Goal: Task Accomplishment & Management: Manage account settings

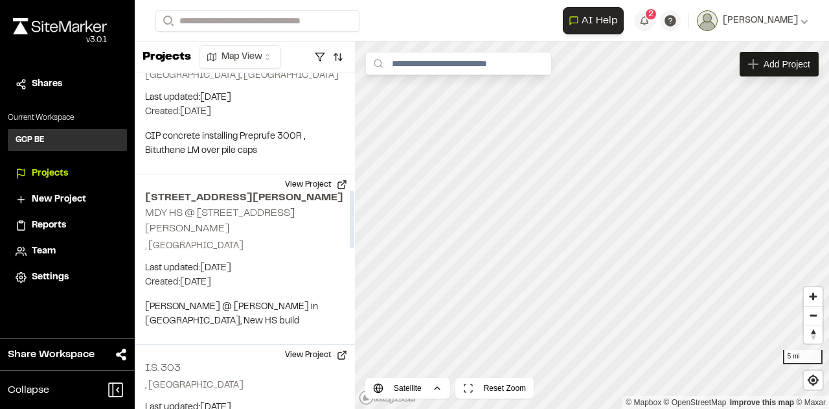
scroll to position [713, 0]
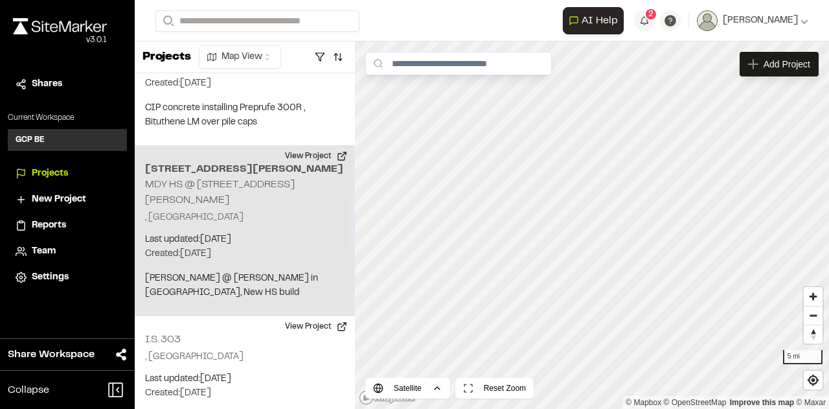
click at [218, 165] on h2 "370 Quentin Rd, Brooklyn" at bounding box center [245, 169] width 200 height 16
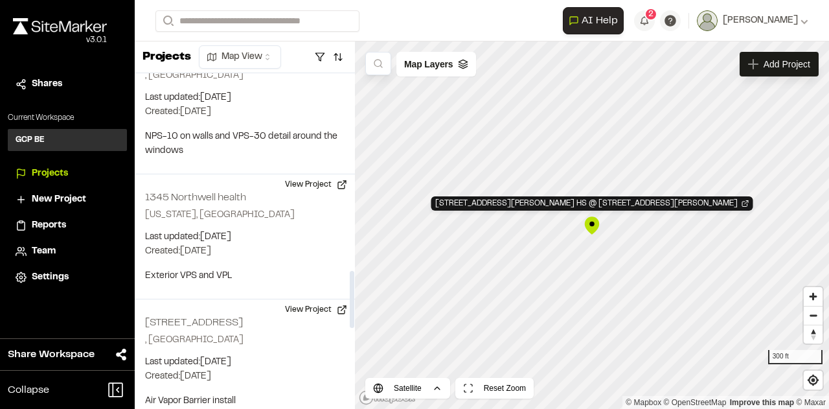
scroll to position [1166, 0]
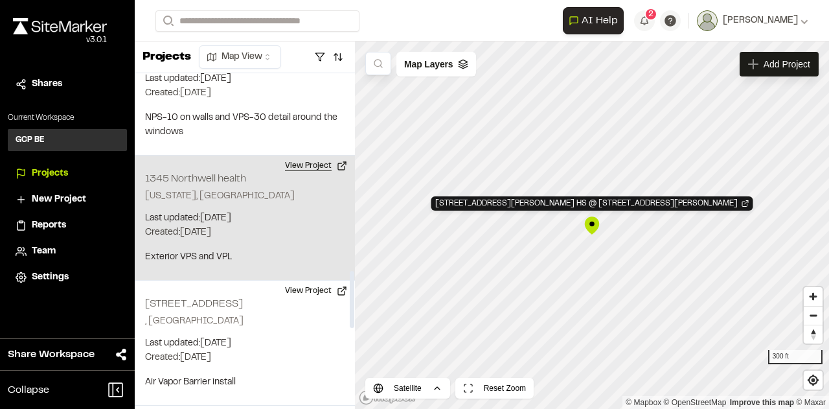
click at [330, 155] on button "View Project" at bounding box center [316, 165] width 78 height 21
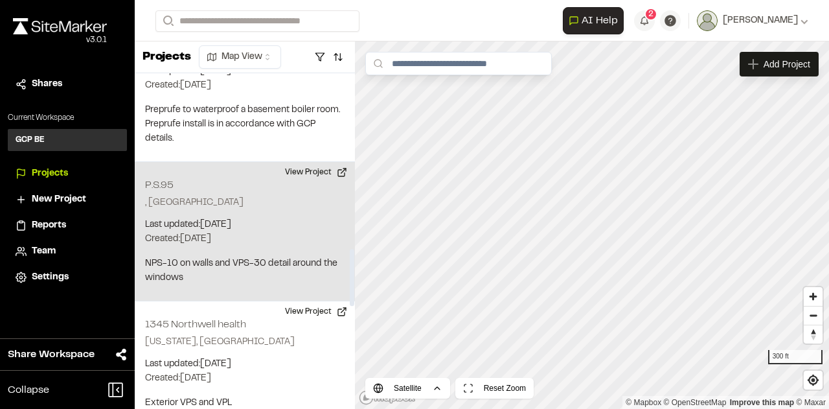
scroll to position [1037, 0]
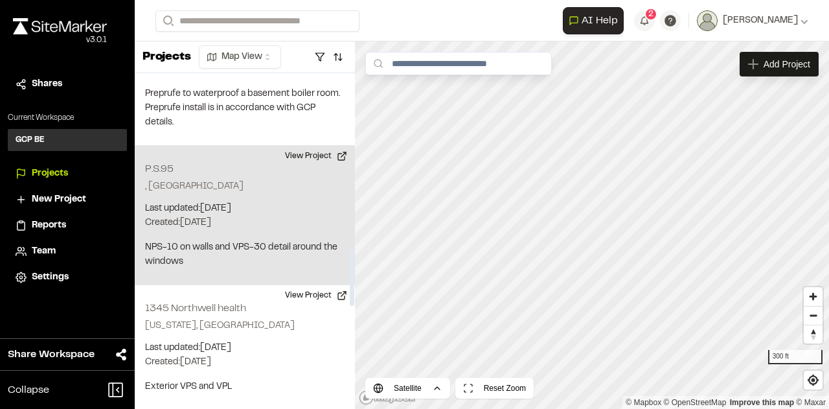
click at [270, 216] on p "Created: Aug 14, 2025" at bounding box center [245, 223] width 200 height 14
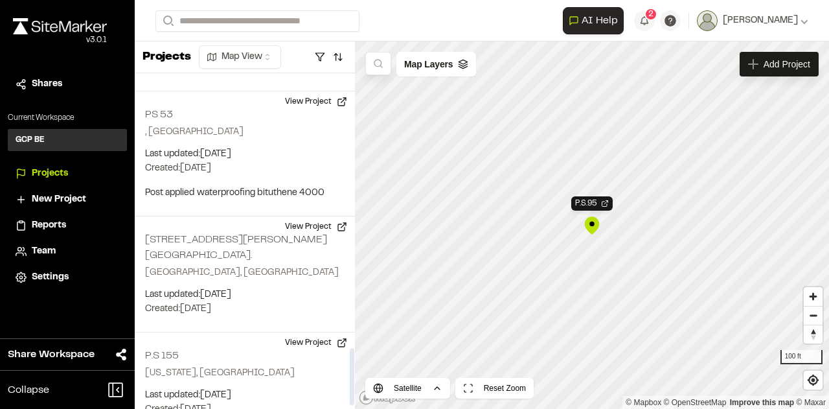
scroll to position [1647, 0]
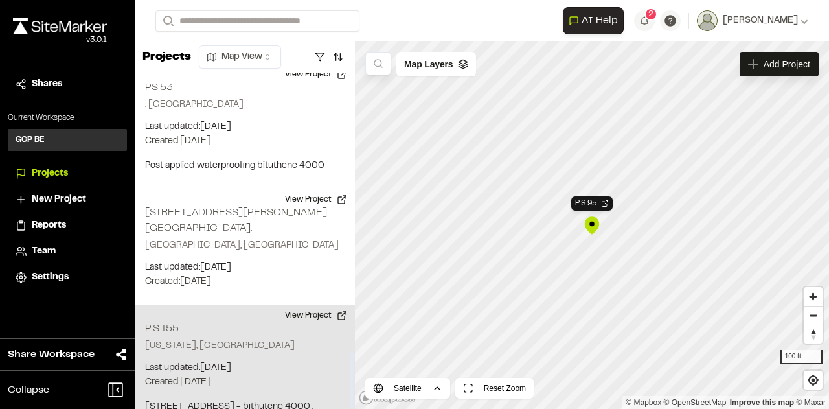
click at [276, 305] on div "P.S 155 New York, NY Last updated: Jul 10, 2025 Budget: $ Created: Jul 9, 2025 …" at bounding box center [245, 382] width 220 height 154
click at [292, 305] on button "View Project" at bounding box center [316, 315] width 78 height 21
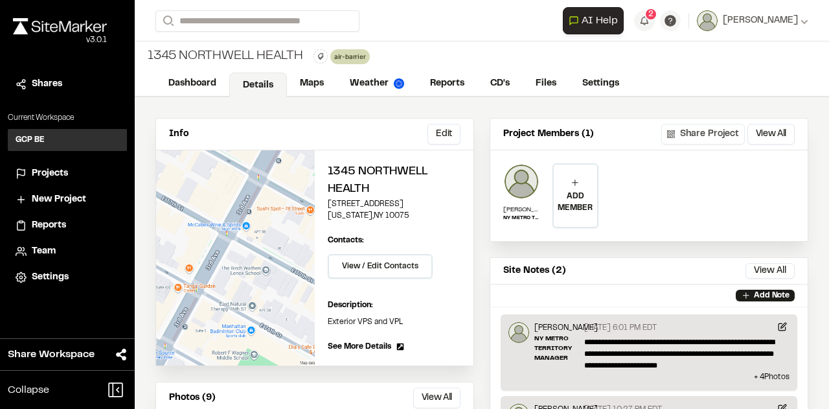
click at [698, 135] on button "Share Project" at bounding box center [703, 134] width 84 height 21
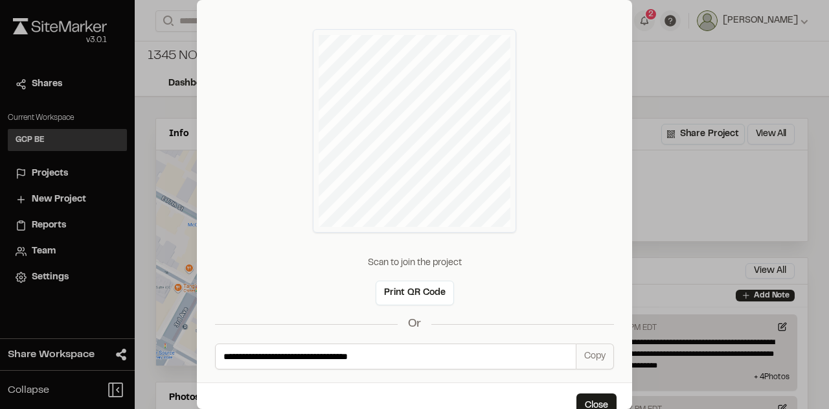
scroll to position [53, 0]
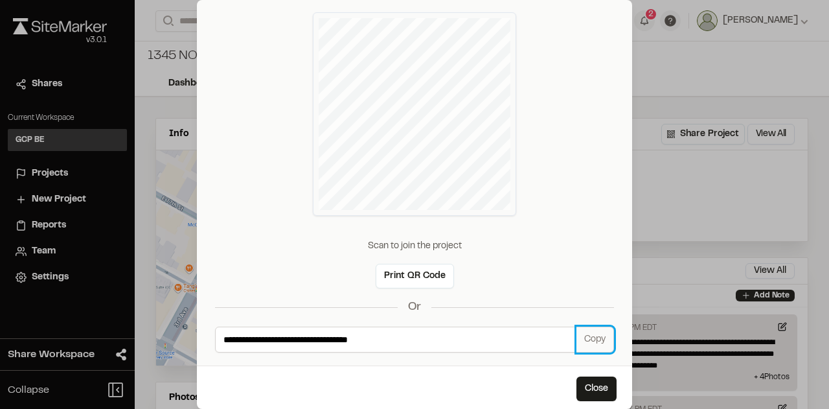
click at [590, 340] on button "Copy" at bounding box center [596, 340] width 38 height 26
click at [584, 385] on button "Close" at bounding box center [597, 388] width 40 height 25
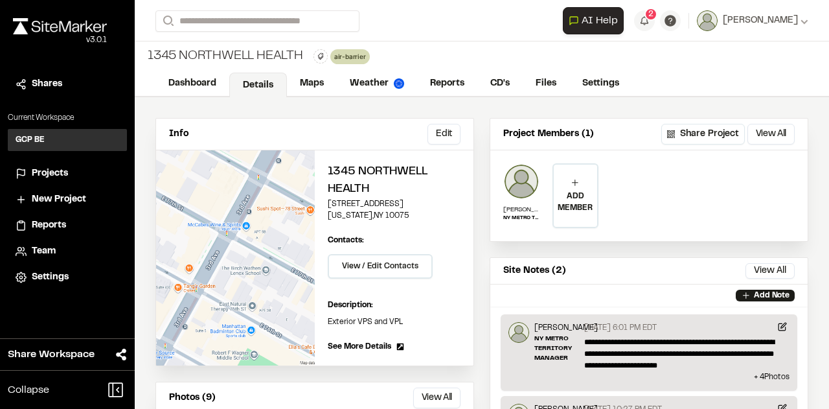
scroll to position [0, 0]
click at [770, 133] on button "View All" at bounding box center [771, 134] width 47 height 21
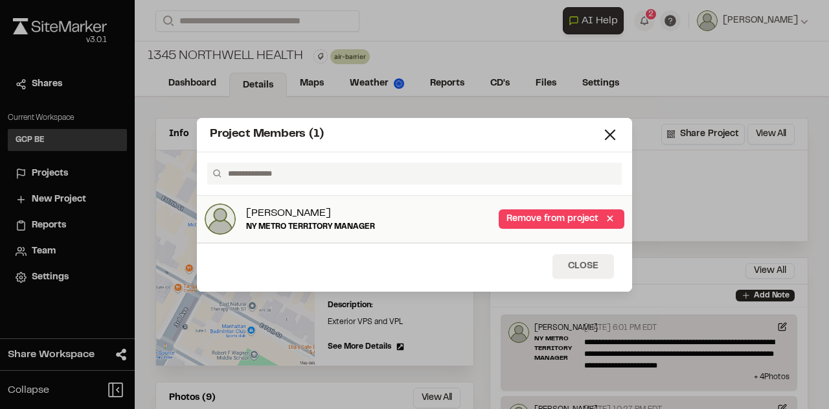
click at [598, 262] on button "Close" at bounding box center [584, 266] width 62 height 25
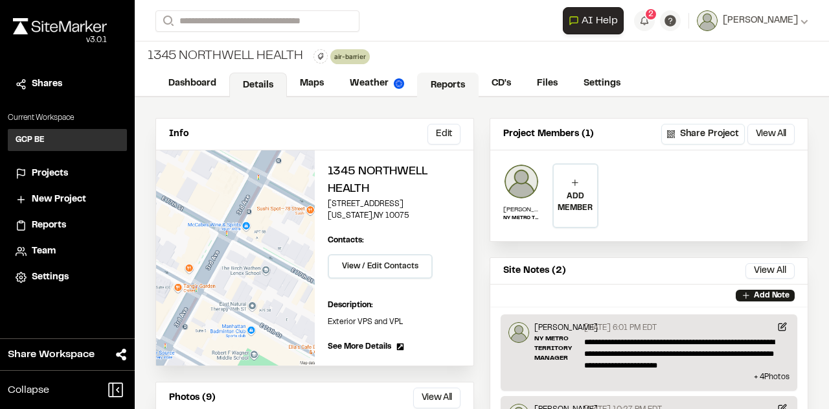
click at [451, 81] on link "Reports" at bounding box center [448, 85] width 62 height 25
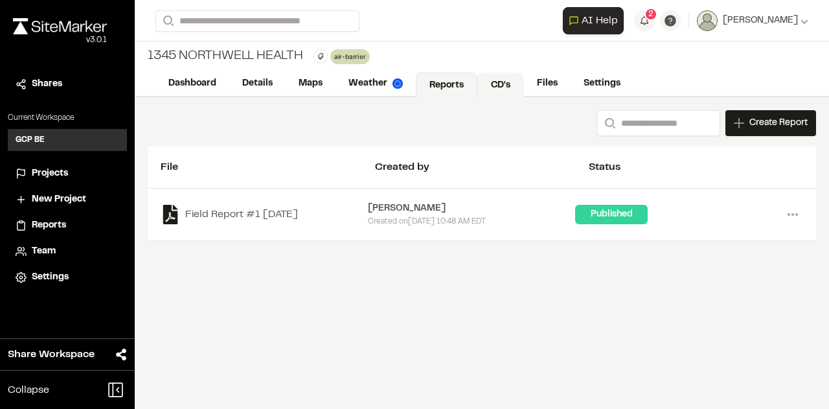
click at [503, 82] on link "CD's" at bounding box center [500, 85] width 47 height 25
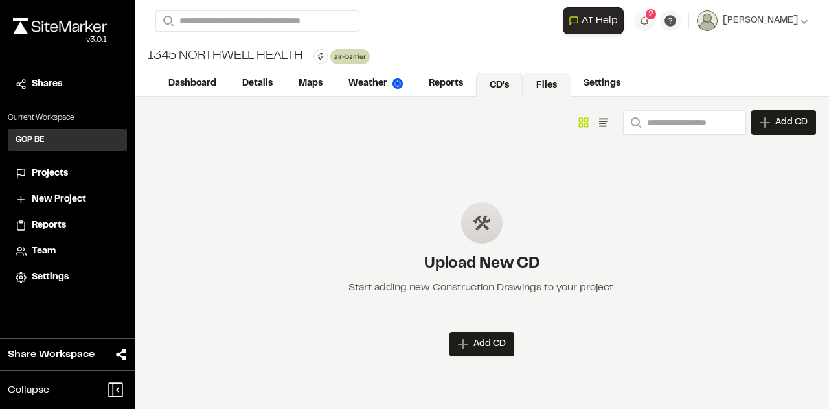
click at [546, 84] on link "Files" at bounding box center [547, 85] width 48 height 25
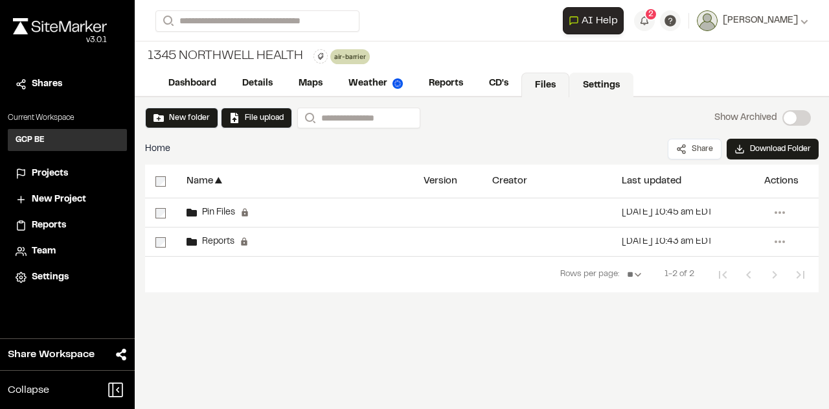
click at [585, 83] on link "Settings" at bounding box center [601, 85] width 64 height 25
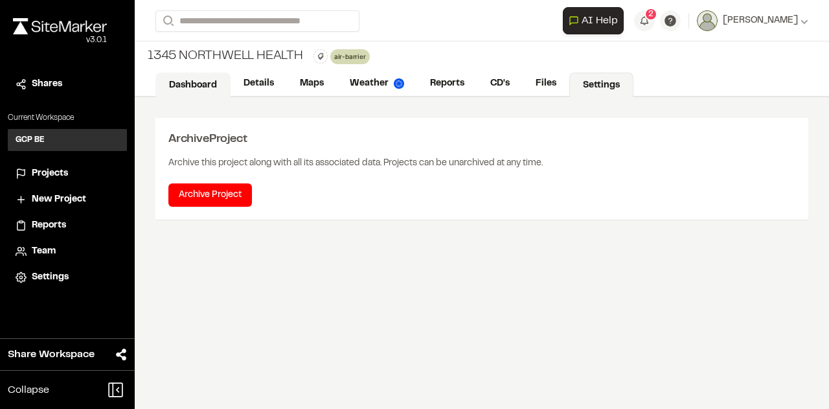
click at [196, 86] on link "Dashboard" at bounding box center [192, 85] width 75 height 25
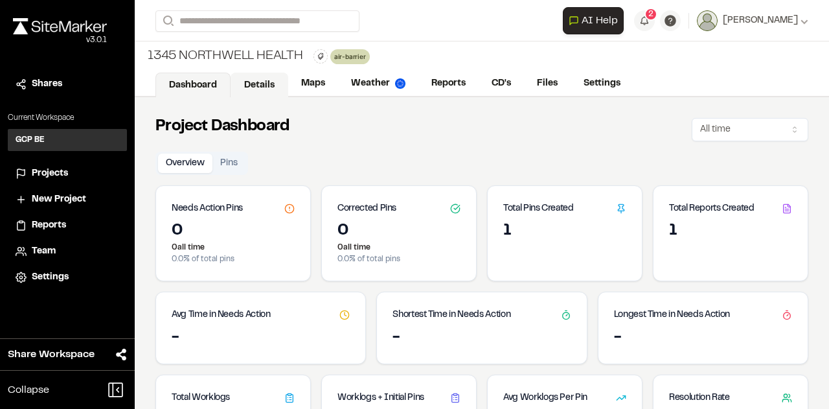
click at [266, 81] on link "Details" at bounding box center [260, 85] width 58 height 25
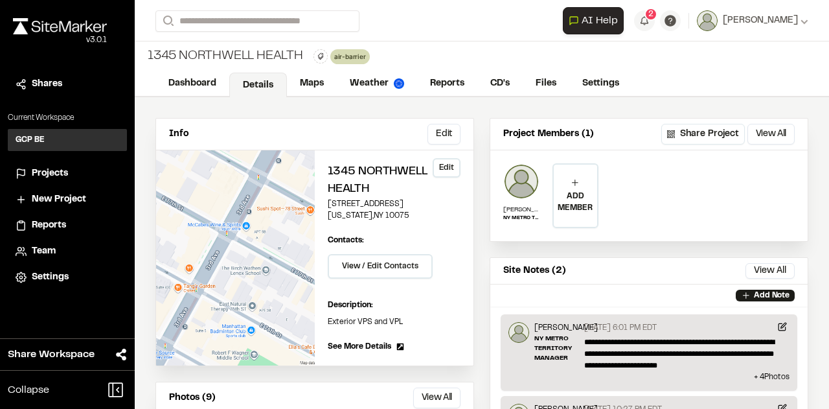
click at [351, 178] on h2 "1345 Northwell health" at bounding box center [394, 180] width 133 height 35
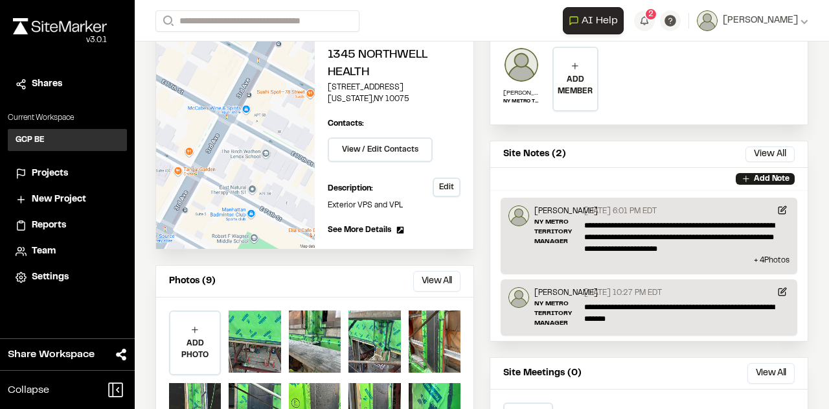
scroll to position [130, 0]
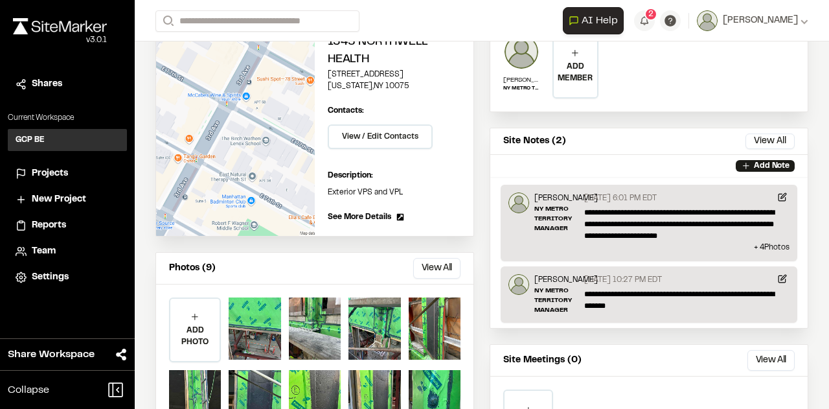
click at [368, 213] on span "See More Details" at bounding box center [359, 217] width 63 height 12
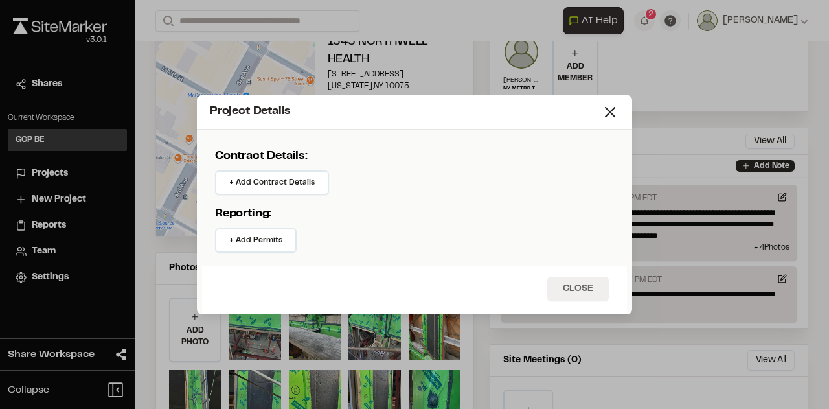
click at [580, 288] on button "Close" at bounding box center [578, 289] width 62 height 25
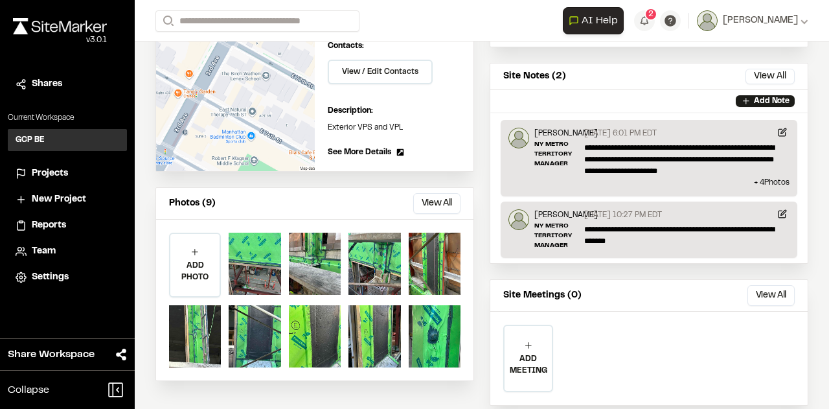
scroll to position [236, 0]
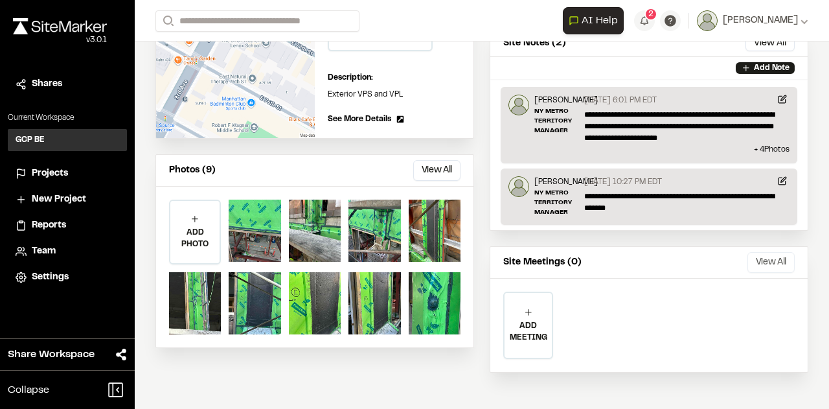
click at [764, 262] on button "View All" at bounding box center [771, 262] width 47 height 21
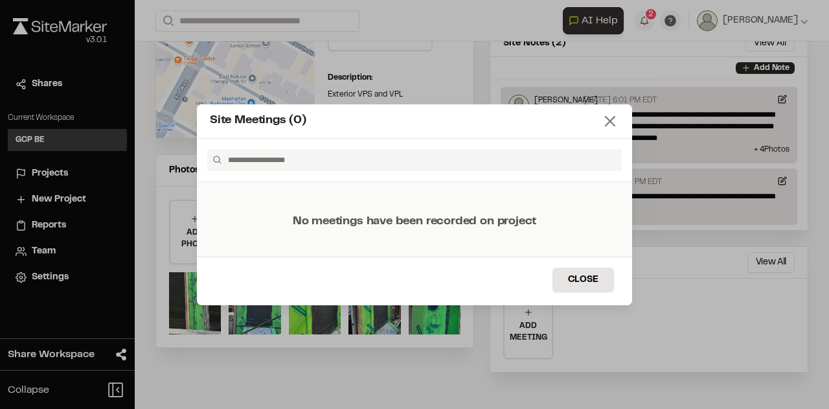
click at [613, 121] on icon at bounding box center [610, 121] width 18 height 18
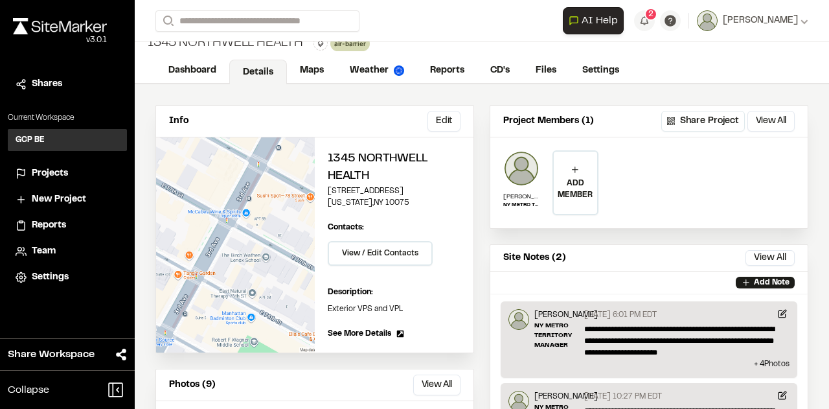
scroll to position [0, 0]
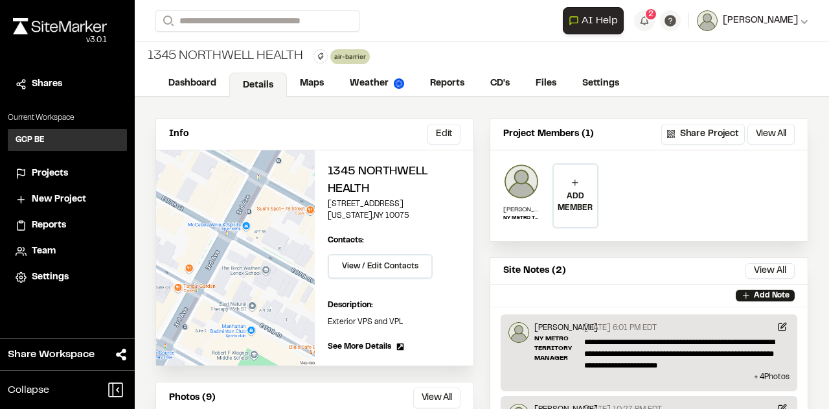
click at [801, 23] on icon at bounding box center [804, 22] width 7 height 5
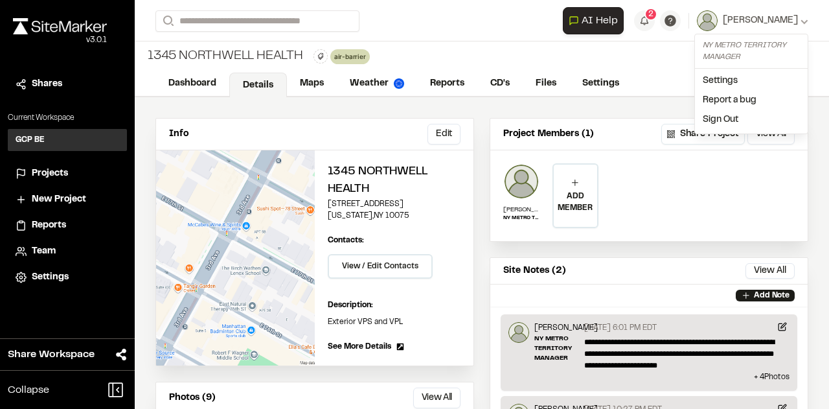
click at [803, 115] on div "Info Edit Edit 1345 Northwell health 1345 3rd Avenue New York , NY 10075 Edit C…" at bounding box center [482, 366] width 695 height 539
click at [654, 14] on span "2" at bounding box center [651, 14] width 5 height 12
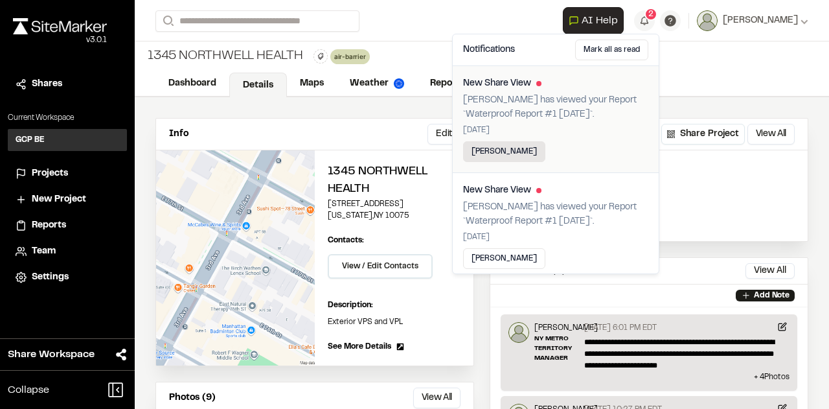
click at [503, 150] on button "Mark read" at bounding box center [504, 151] width 82 height 21
click at [503, 260] on button "Mark read" at bounding box center [504, 258] width 82 height 21
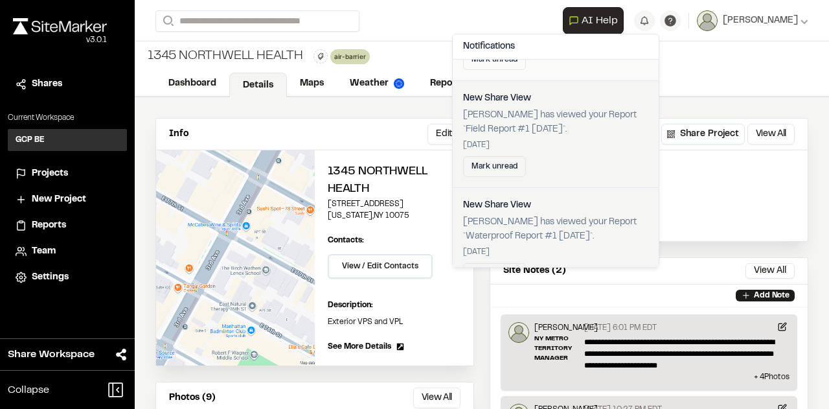
scroll to position [518, 0]
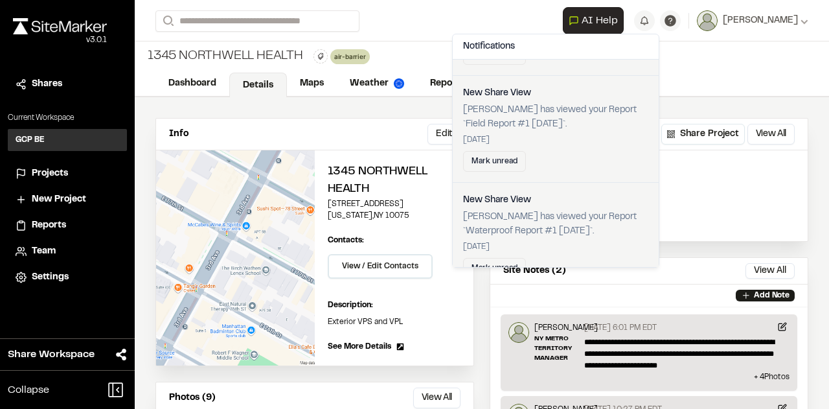
click at [706, 244] on div "**********" at bounding box center [649, 367] width 319 height 498
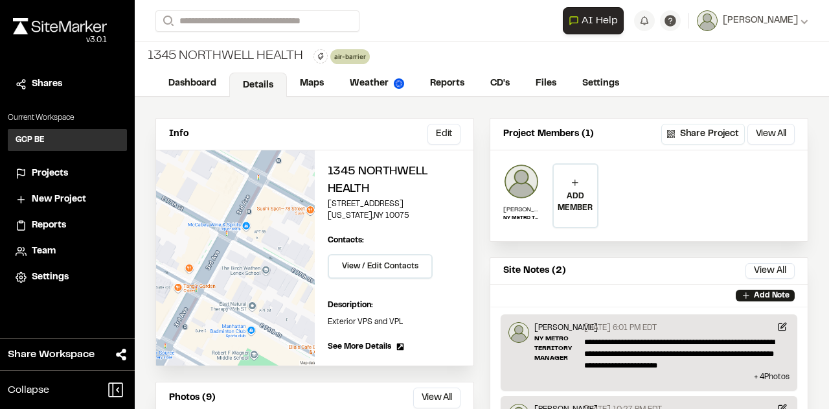
click at [277, 56] on div "1345 Northwell health" at bounding box center [224, 56] width 158 height 19
click at [703, 129] on button "Share Project" at bounding box center [703, 134] width 84 height 21
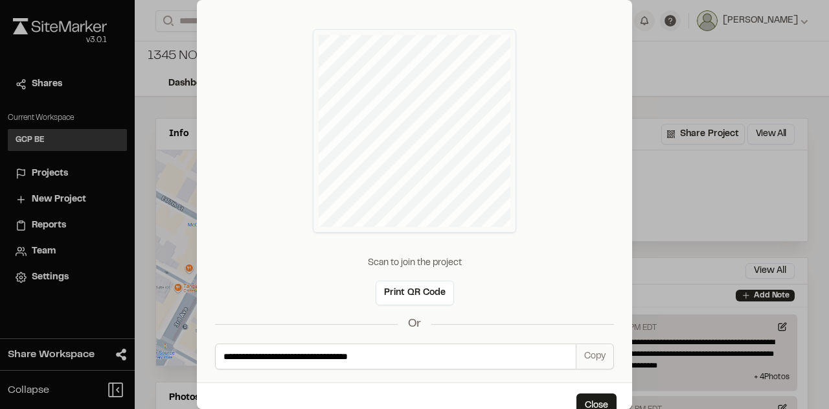
scroll to position [53, 0]
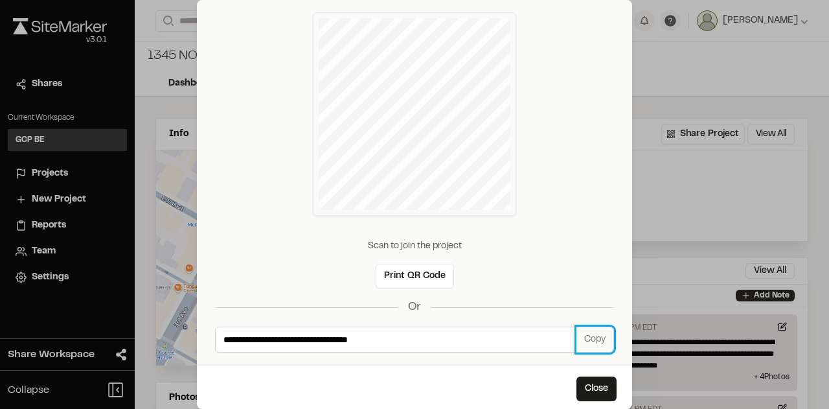
click at [580, 336] on button "Copy" at bounding box center [596, 340] width 38 height 26
click at [588, 379] on button "Close" at bounding box center [597, 388] width 40 height 25
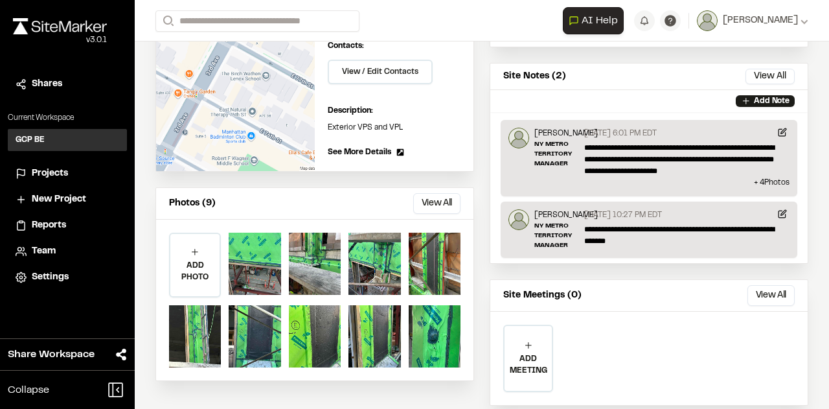
scroll to position [3, 0]
click at [52, 226] on span "Reports" at bounding box center [49, 225] width 34 height 14
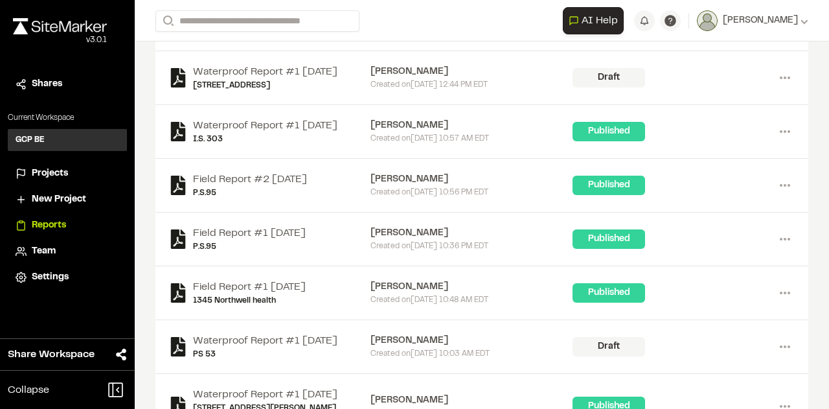
scroll to position [454, 0]
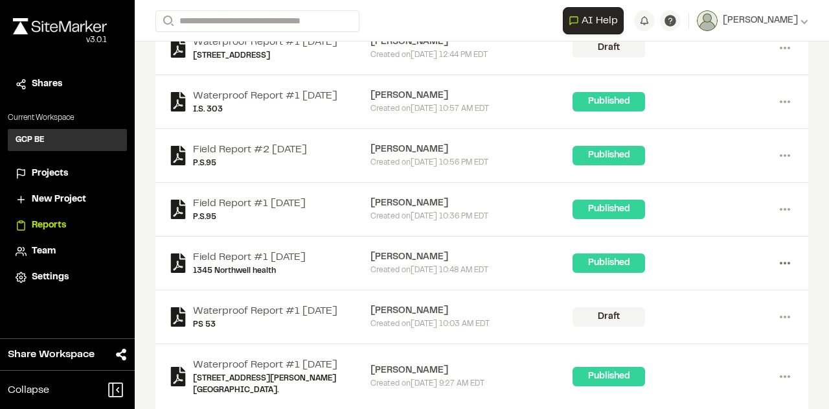
click at [788, 262] on circle at bounding box center [789, 263] width 3 height 3
click at [696, 323] on div "Share" at bounding box center [738, 328] width 113 height 19
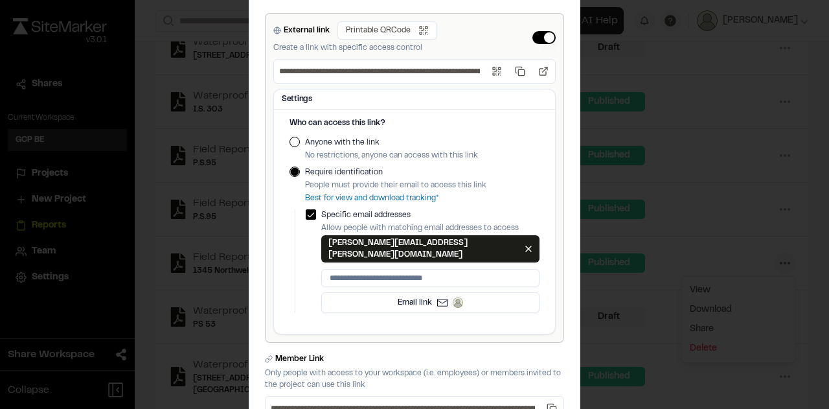
scroll to position [0, 0]
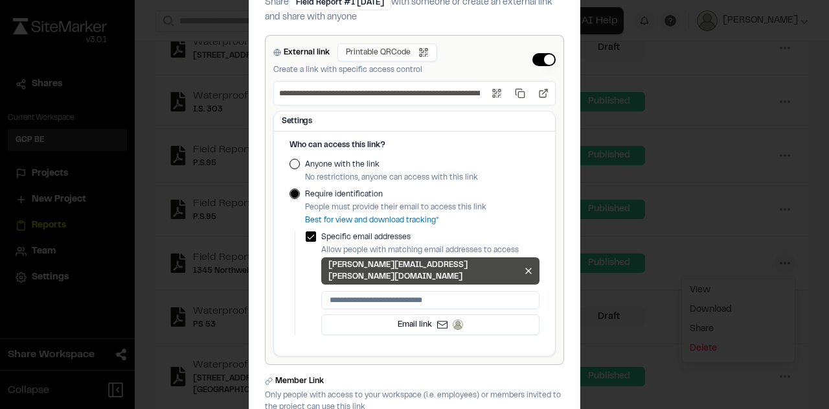
click at [456, 272] on div "craig.boucher@saint-gobain.com Remove craig.boucher@saint-gobain.com" at bounding box center [430, 270] width 218 height 27
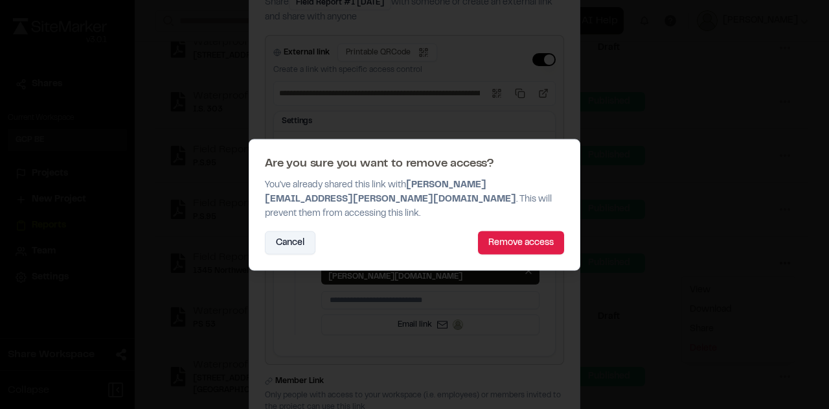
click at [303, 236] on button "Cancel" at bounding box center [290, 242] width 51 height 23
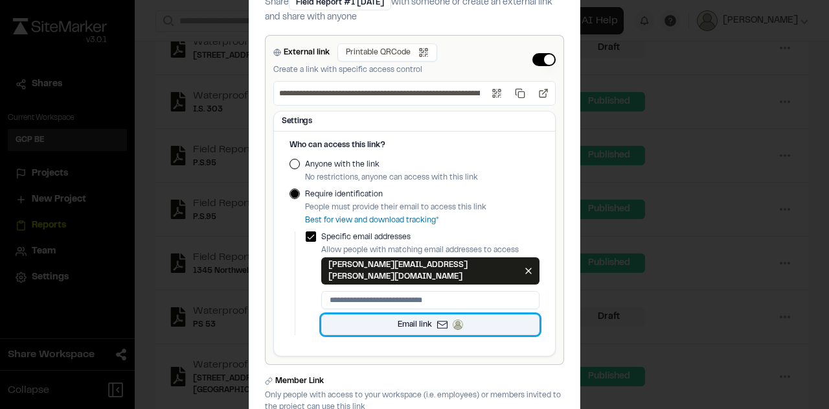
click at [426, 319] on span "Email link" at bounding box center [415, 325] width 34 height 12
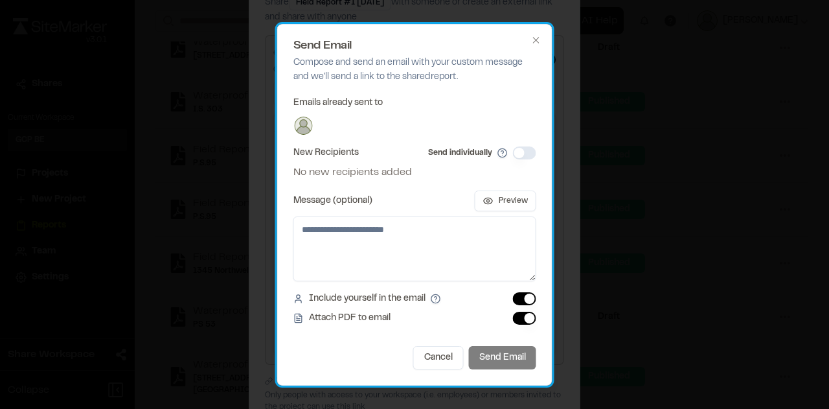
click at [501, 354] on div "Cancel Send Email" at bounding box center [414, 357] width 243 height 23
click at [332, 316] on label "Attach PDF to email" at bounding box center [350, 318] width 82 height 14
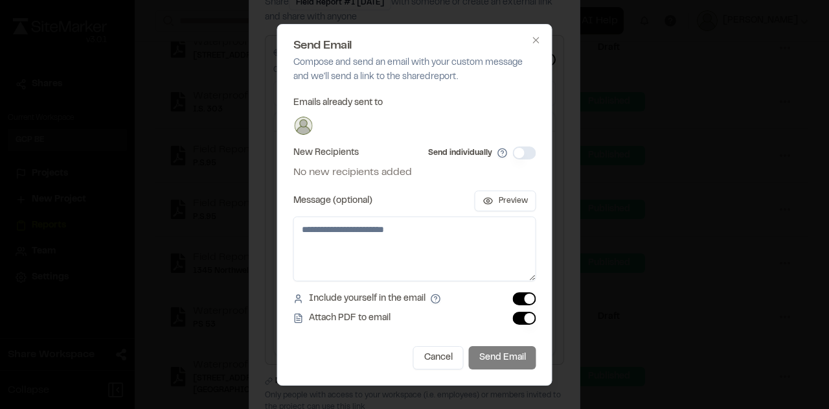
click at [513, 305] on button "Include yourself in the email" at bounding box center [524, 298] width 23 height 13
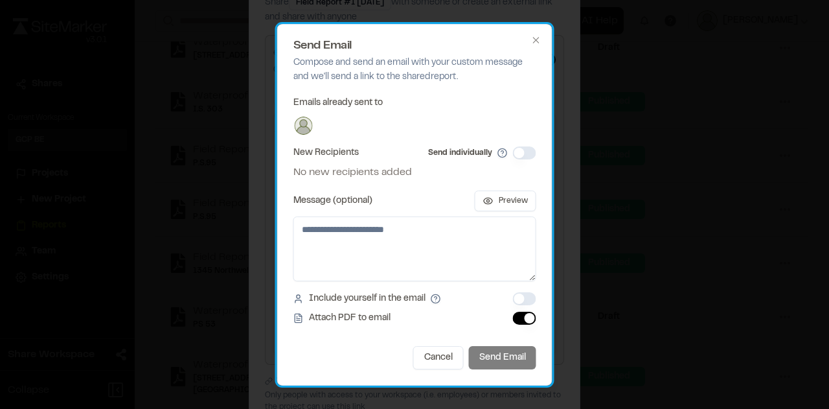
click at [332, 316] on label "Attach PDF to email" at bounding box center [350, 318] width 82 height 14
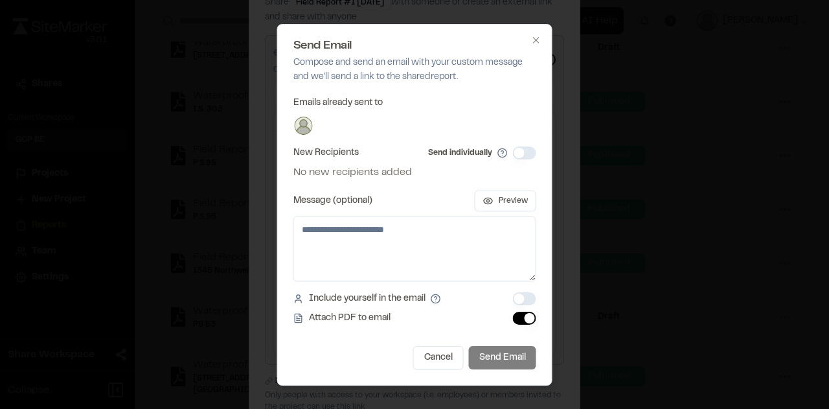
click at [513, 305] on button "Include yourself in the email" at bounding box center [524, 298] width 23 height 13
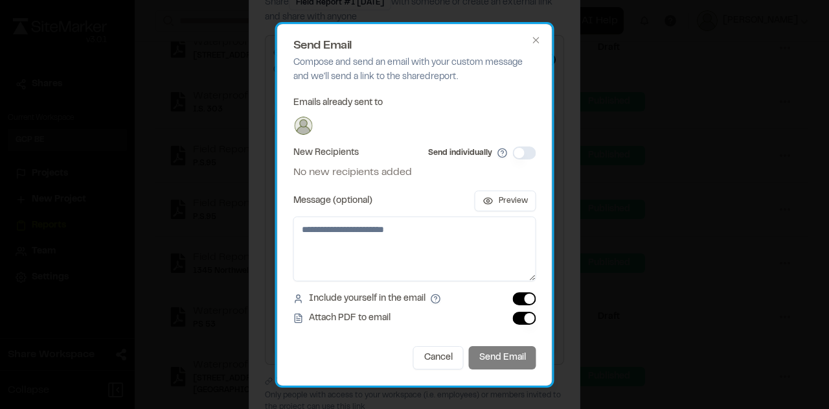
click at [332, 316] on label "Attach PDF to email" at bounding box center [350, 318] width 82 height 14
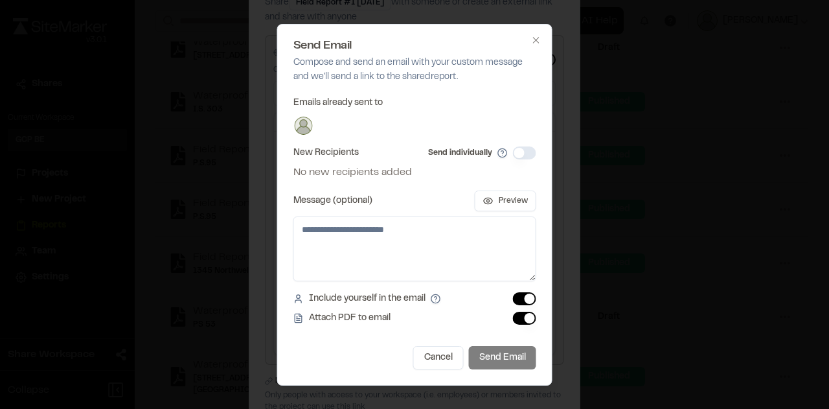
click at [513, 305] on button "Include yourself in the email" at bounding box center [524, 298] width 23 height 13
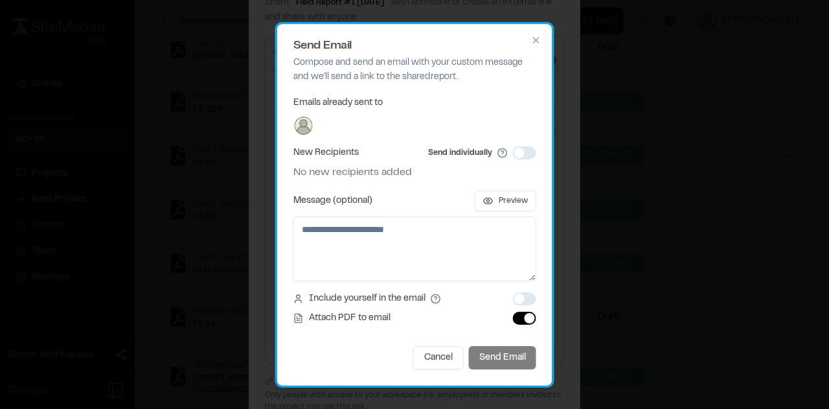
click at [516, 353] on div "Cancel Send Email" at bounding box center [414, 357] width 243 height 23
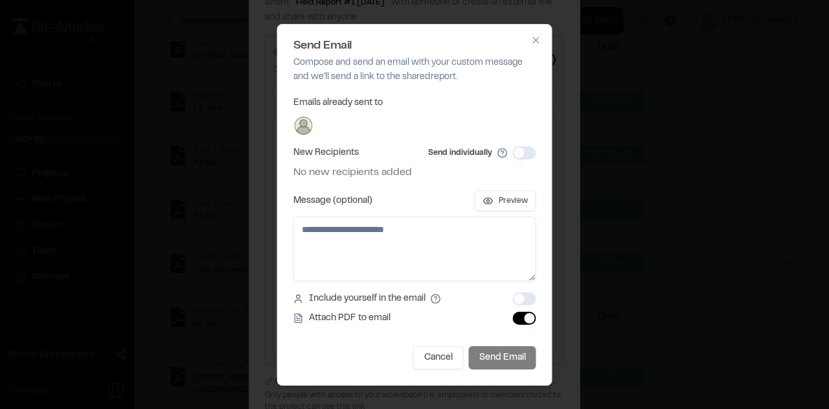
drag, startPoint x: 526, startPoint y: 319, endPoint x: 467, endPoint y: 317, distance: 59.0
click at [467, 317] on div "Attach PDF to email" at bounding box center [414, 318] width 243 height 14
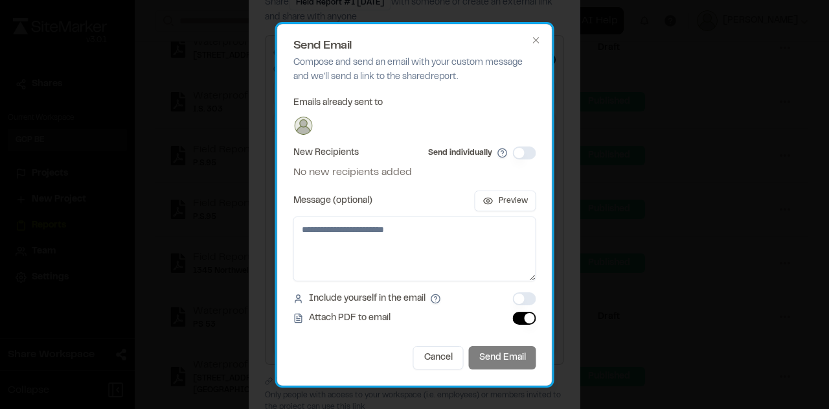
click at [337, 171] on span "No new recipients added" at bounding box center [352, 173] width 119 height 16
click at [338, 152] on label "New Recipients" at bounding box center [325, 152] width 65 height 9
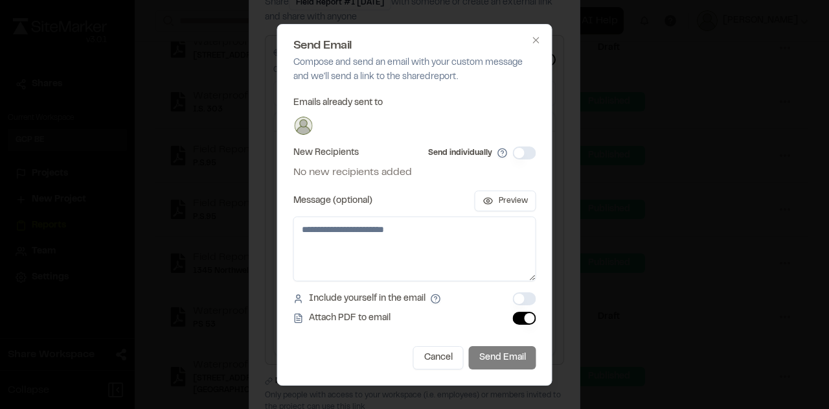
click at [516, 153] on button "Send individually" at bounding box center [524, 152] width 23 height 13
click at [537, 41] on icon "button" at bounding box center [536, 40] width 6 height 6
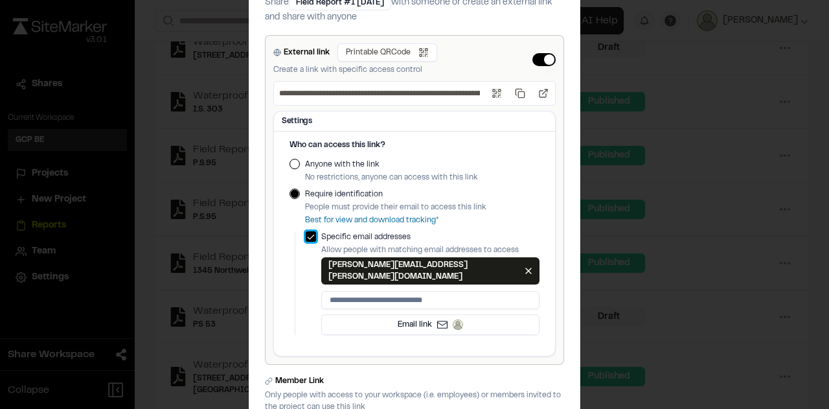
click at [306, 242] on button "button" at bounding box center [311, 236] width 10 height 10
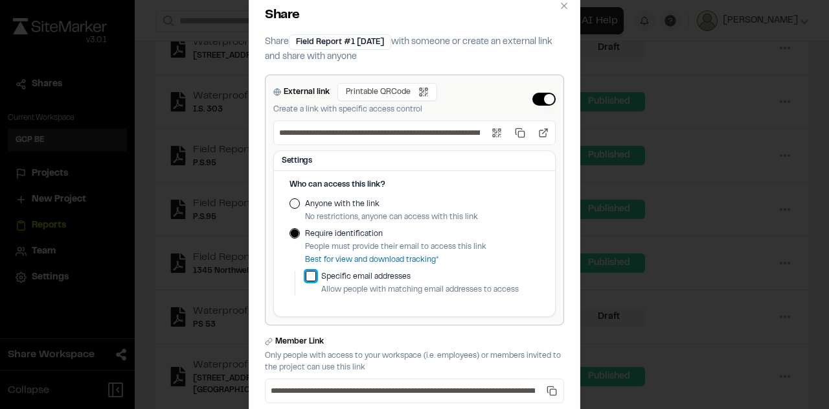
click at [306, 271] on button "button" at bounding box center [311, 276] width 10 height 10
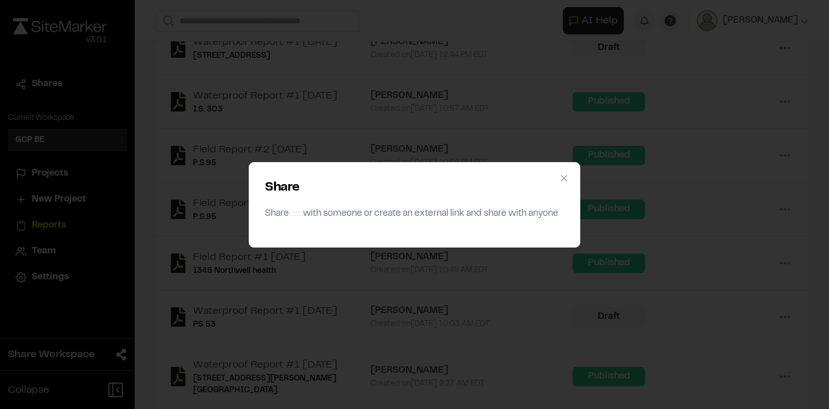
click at [702, 122] on div "Share Share with someone or create an external link and share with anyone Close" at bounding box center [414, 204] width 829 height 409
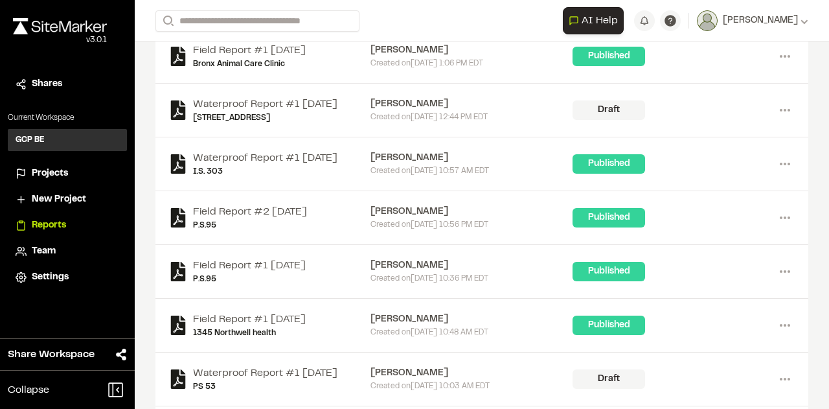
scroll to position [460, 0]
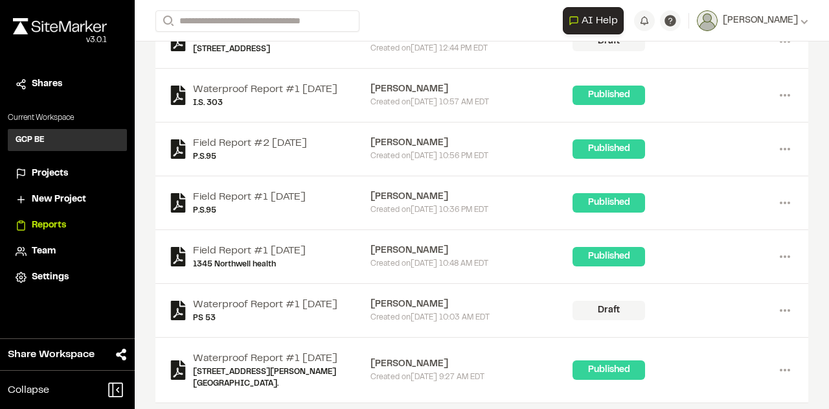
click at [612, 257] on div "Published" at bounding box center [609, 256] width 73 height 19
click at [237, 260] on link "1345 Northwell health" at bounding box center [249, 265] width 113 height 12
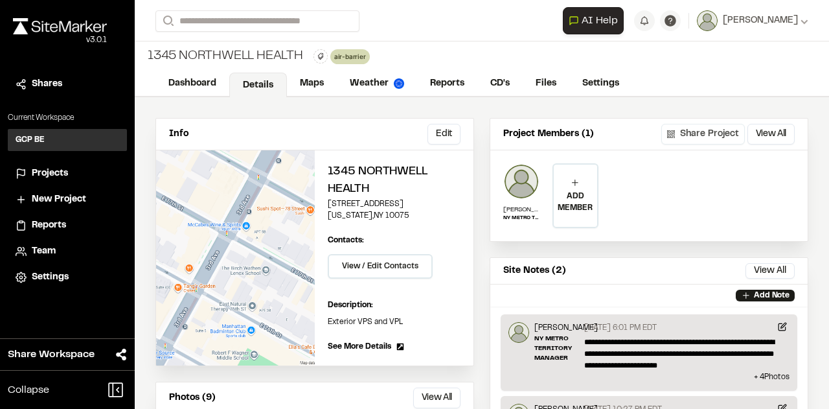
click at [715, 132] on button "Share Project" at bounding box center [703, 134] width 84 height 21
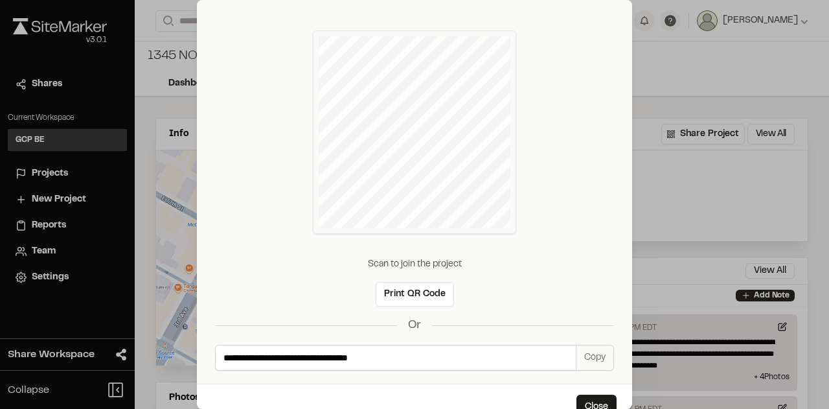
scroll to position [53, 0]
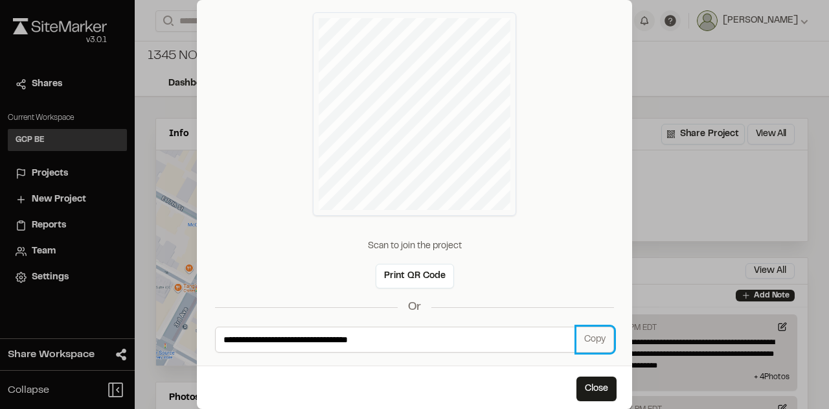
click at [590, 343] on button "Copy" at bounding box center [596, 340] width 38 height 26
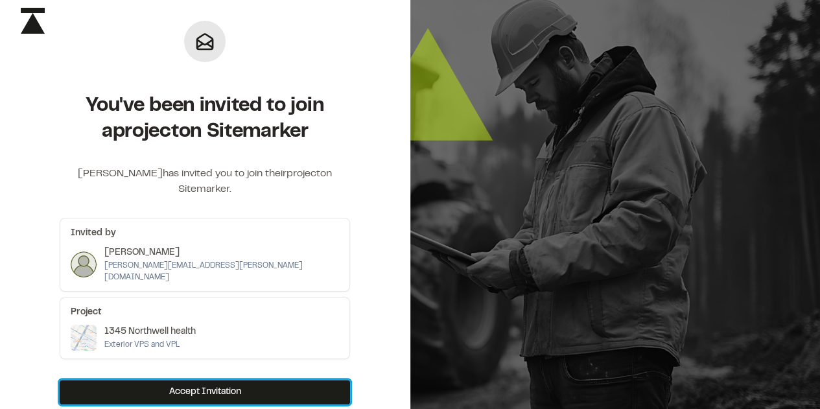
click at [202, 380] on button "Accept Invitation" at bounding box center [205, 392] width 290 height 25
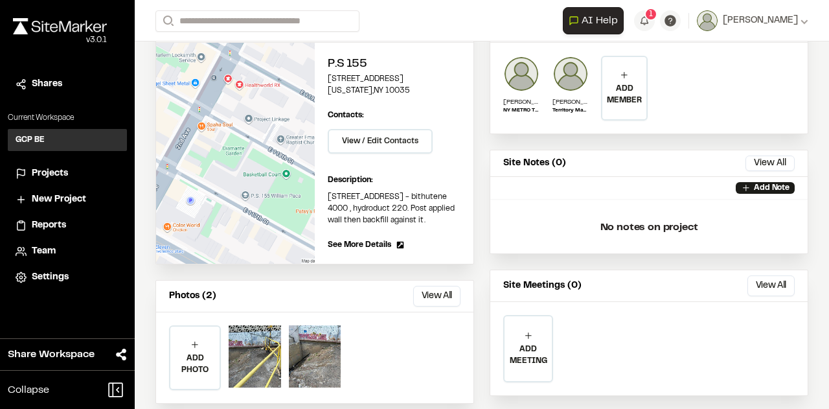
scroll to position [127, 0]
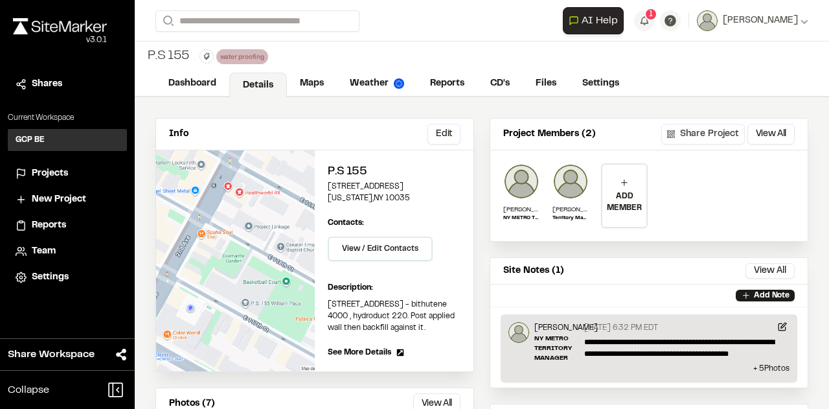
click at [708, 133] on button "Share Project" at bounding box center [703, 134] width 84 height 21
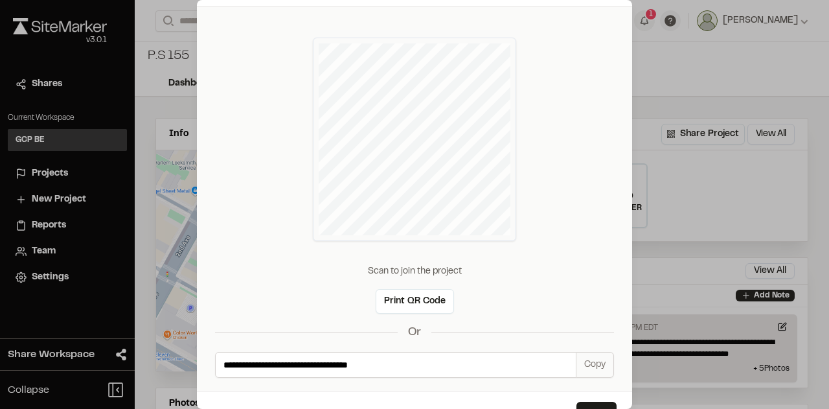
scroll to position [53, 0]
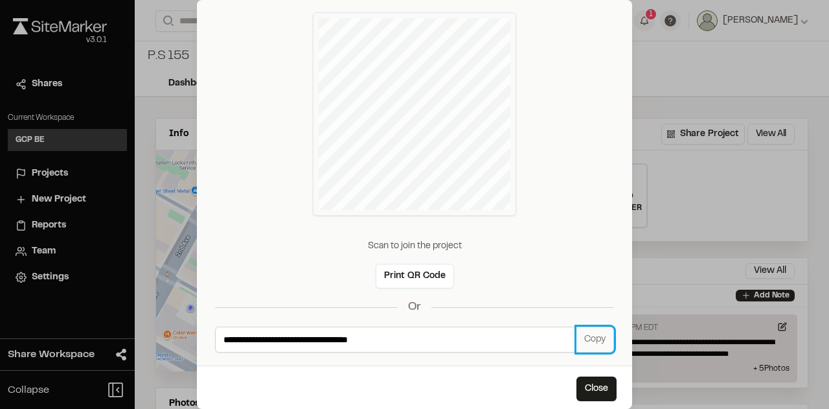
click at [577, 338] on button "Copy" at bounding box center [596, 340] width 38 height 26
click at [582, 385] on button "Close" at bounding box center [597, 388] width 40 height 25
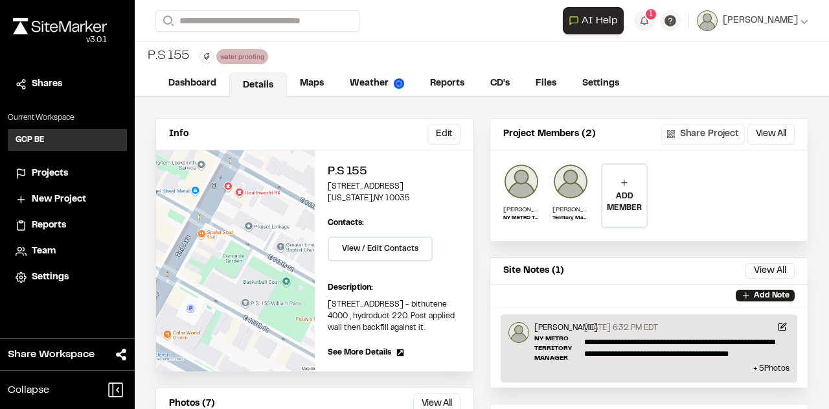
click at [705, 136] on button "Share Project" at bounding box center [703, 134] width 84 height 21
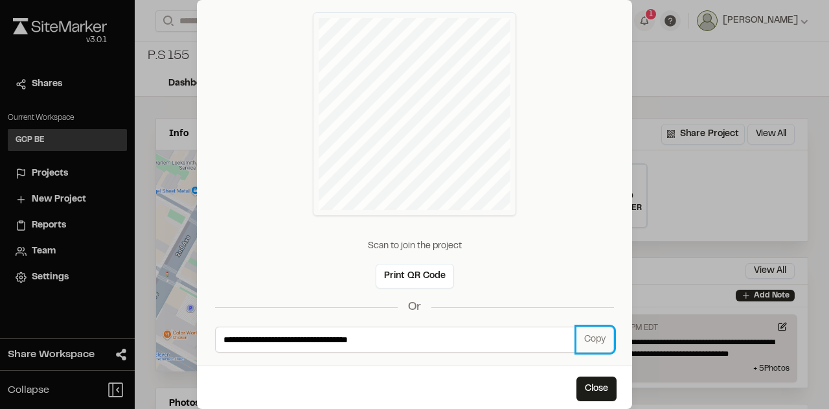
click at [584, 338] on button "Copy" at bounding box center [596, 340] width 38 height 26
